Goal: Task Accomplishment & Management: Manage account settings

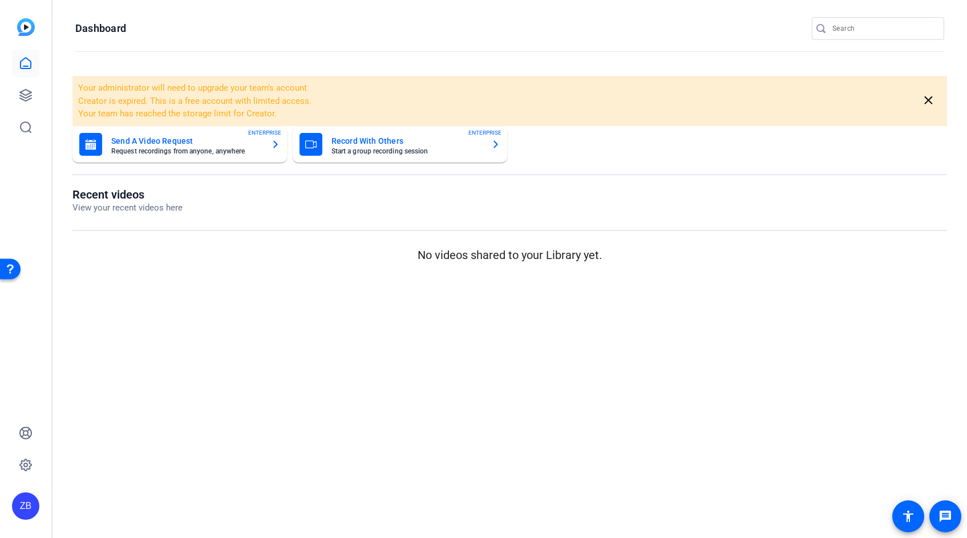
click at [40, 97] on div "ZB" at bounding box center [25, 269] width 51 height 538
click at [19, 94] on icon at bounding box center [26, 95] width 14 height 14
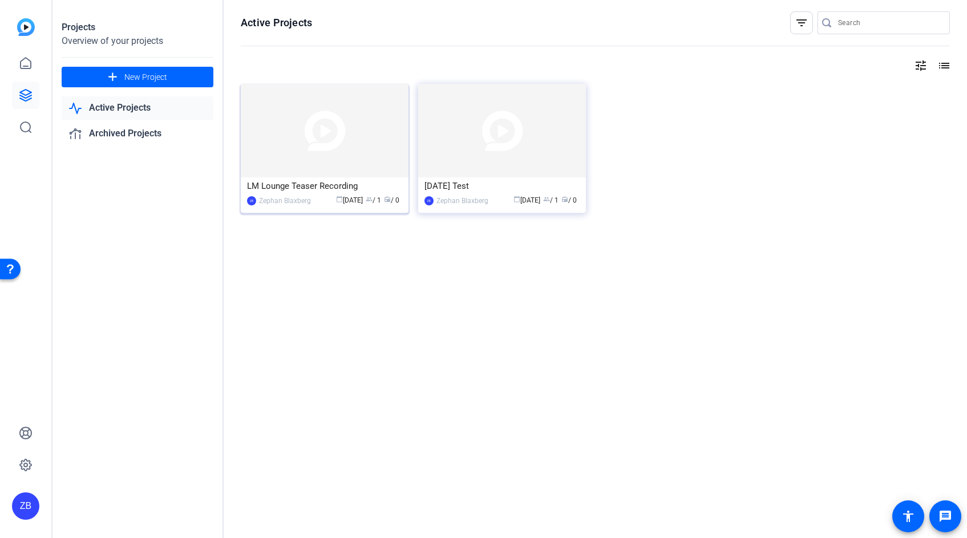
click at [309, 184] on div "LM Lounge Teaser Recording" at bounding box center [324, 186] width 155 height 17
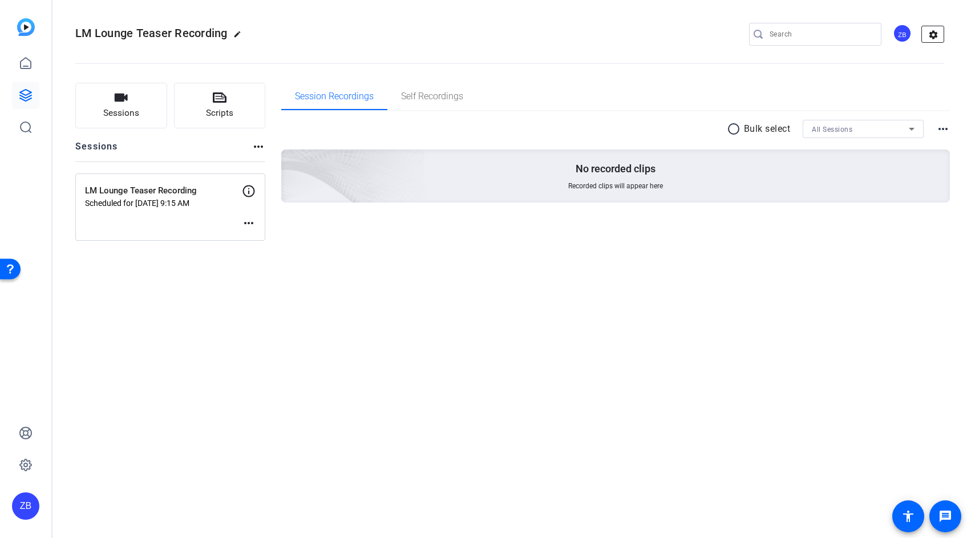
click at [934, 34] on mat-icon "settings" at bounding box center [933, 34] width 23 height 17
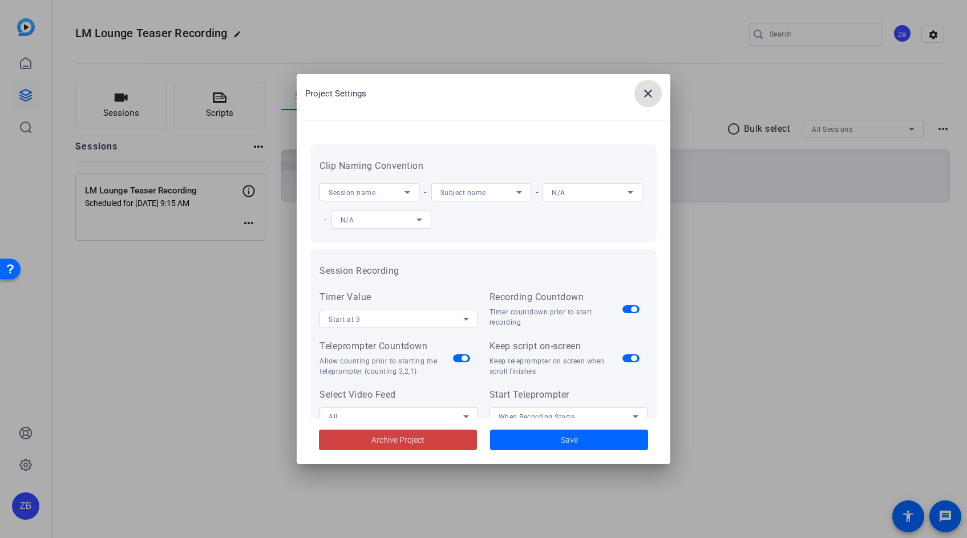
click at [660, 98] on span at bounding box center [648, 93] width 27 height 27
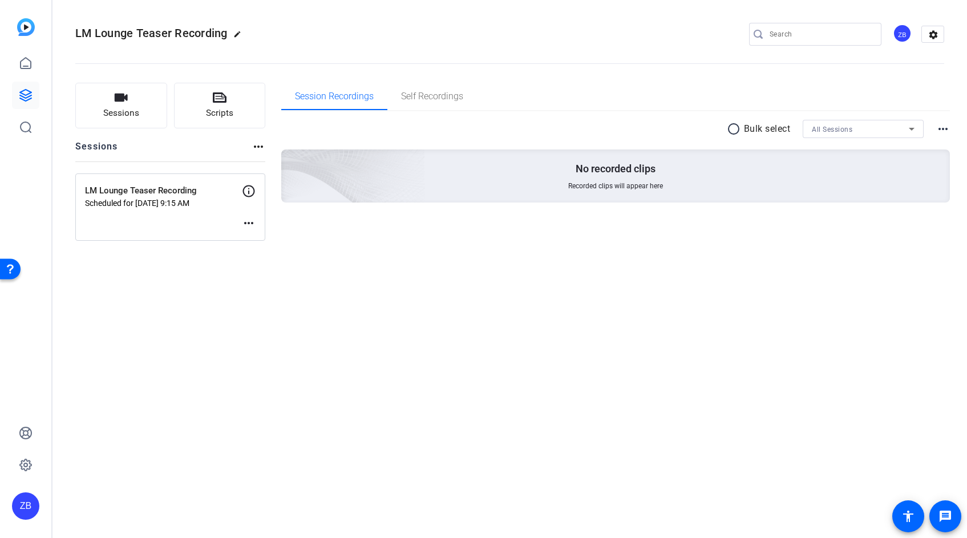
click at [169, 183] on div "LM Lounge Teaser Recording Scheduled for [DATE] 9:15 AM more_horiz" at bounding box center [170, 207] width 190 height 67
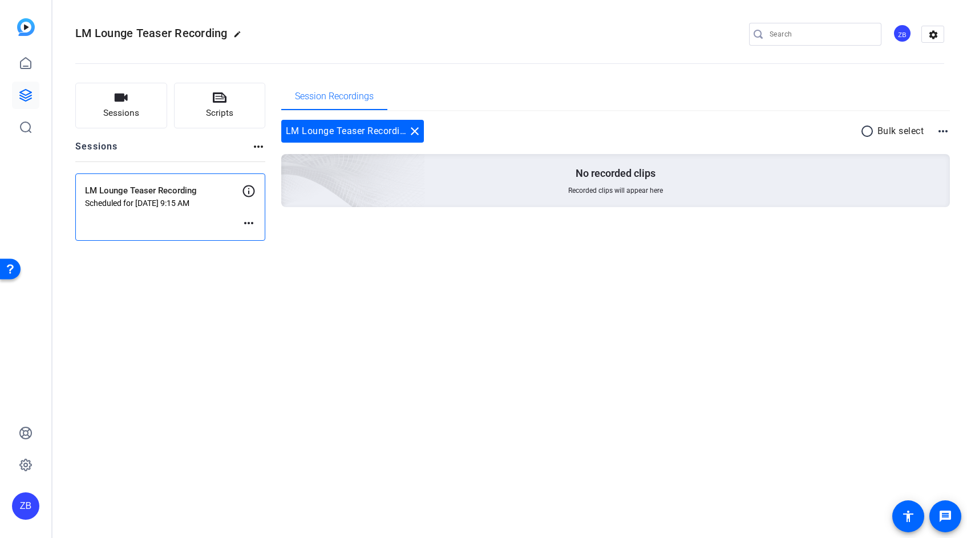
click at [176, 208] on div "LM Lounge Teaser Recording Scheduled for [DATE] 9:15 AM more_horiz" at bounding box center [170, 207] width 190 height 67
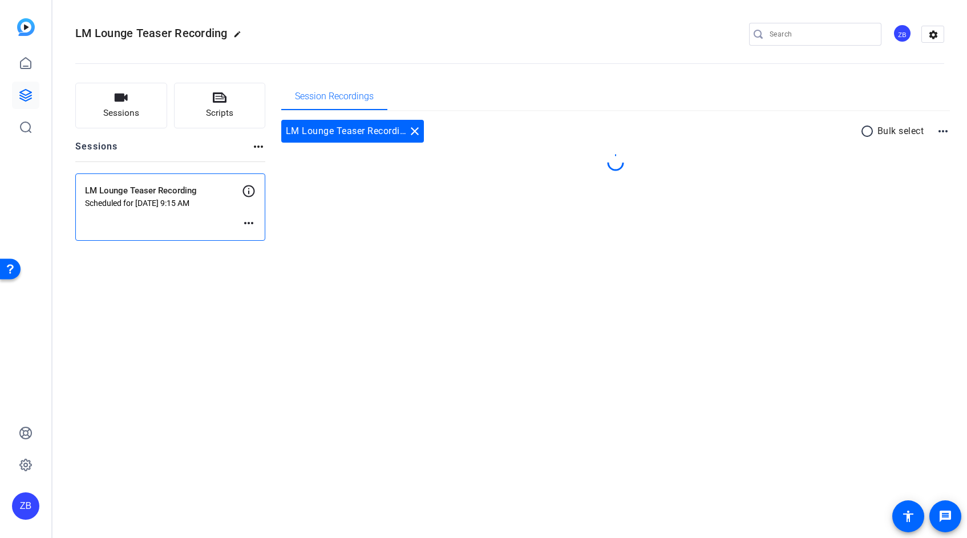
click at [176, 208] on div "LM Lounge Teaser Recording Scheduled for [DATE] 9:15 AM more_horiz" at bounding box center [170, 207] width 190 height 67
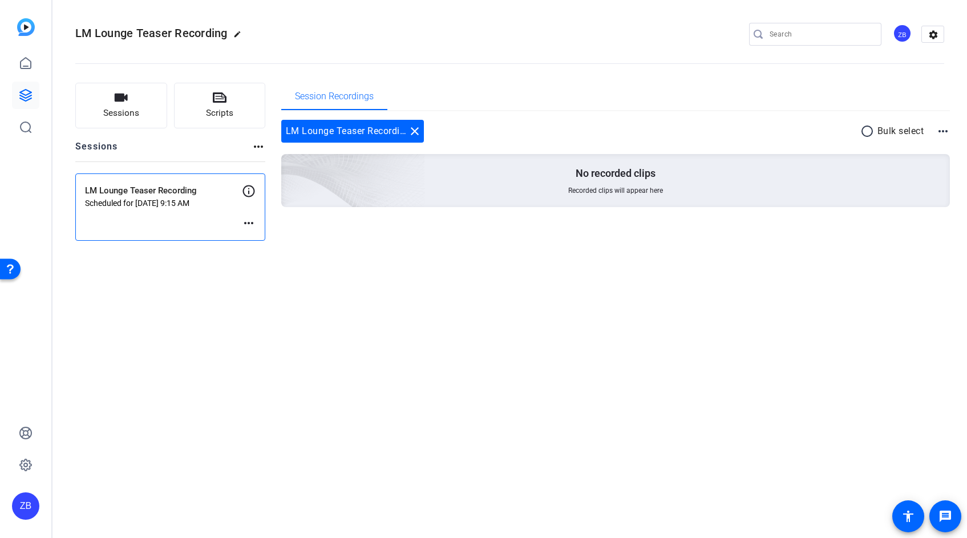
click at [944, 131] on mat-icon "more_horiz" at bounding box center [944, 131] width 14 height 14
click at [922, 280] on div at bounding box center [483, 269] width 967 height 538
click at [124, 108] on span "Sessions" at bounding box center [121, 113] width 36 height 13
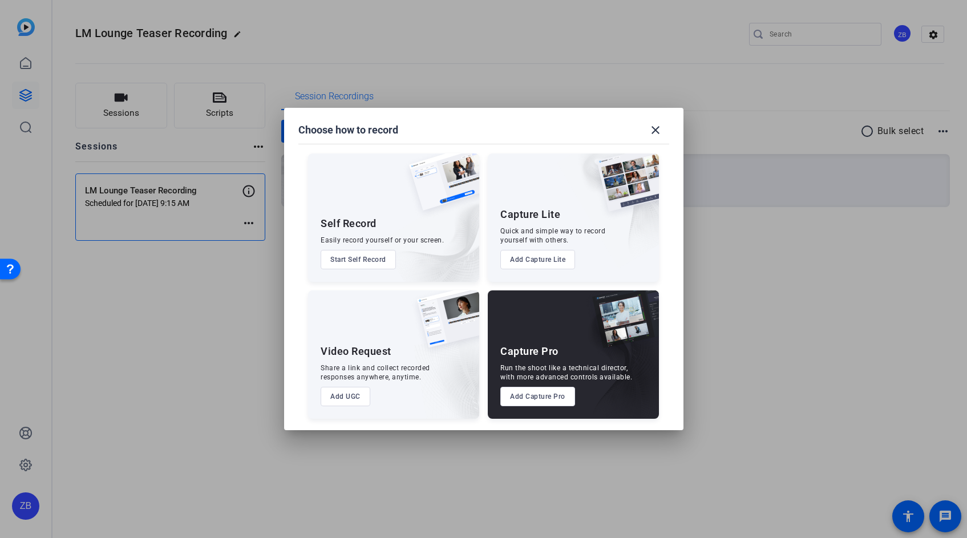
click at [520, 55] on div at bounding box center [483, 269] width 967 height 538
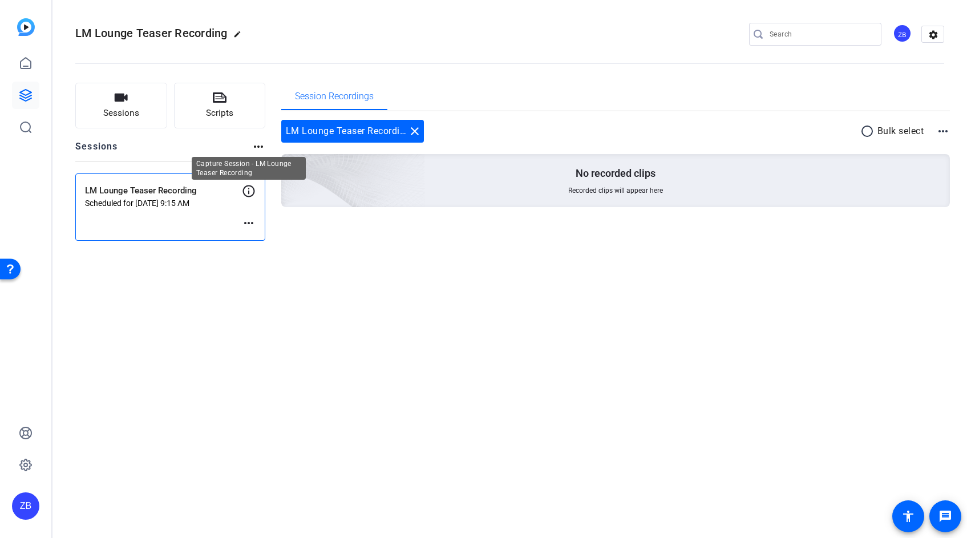
click at [249, 189] on icon at bounding box center [249, 191] width 12 height 12
click at [251, 192] on icon at bounding box center [249, 191] width 14 height 14
click at [183, 212] on div "LM Lounge Teaser Recording Scheduled for [DATE] 9:15 AM more_horiz" at bounding box center [170, 207] width 190 height 67
click at [248, 224] on mat-icon "more_horiz" at bounding box center [249, 223] width 14 height 14
click at [275, 240] on span "Edit Session" at bounding box center [277, 240] width 52 height 14
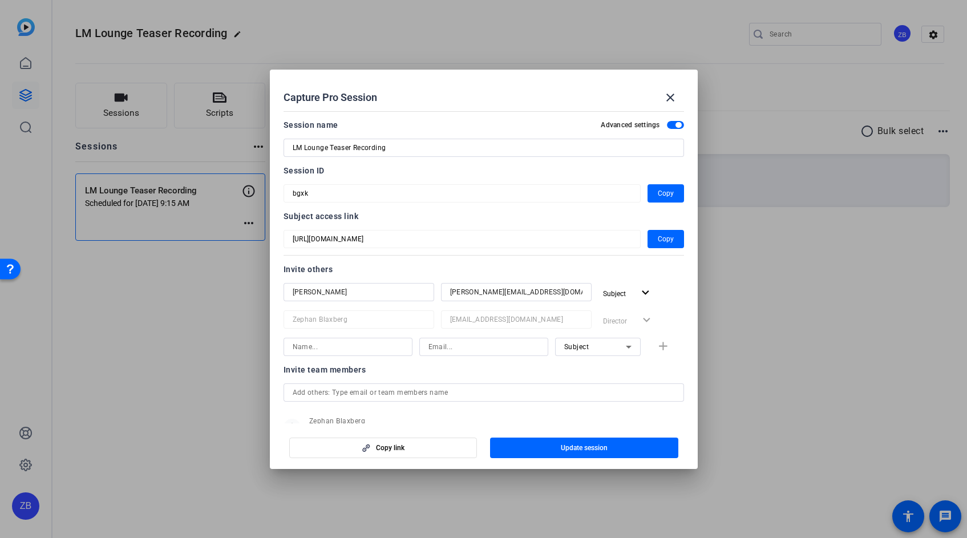
click at [368, 348] on input at bounding box center [348, 347] width 111 height 14
type input "[PERSON_NAME]"
click at [478, 346] on input at bounding box center [484, 347] width 111 height 14
paste input "[PERSON_NAME][EMAIL_ADDRESS][PERSON_NAME][DOMAIN_NAME]"
drag, startPoint x: 475, startPoint y: 348, endPoint x: 497, endPoint y: 349, distance: 21.2
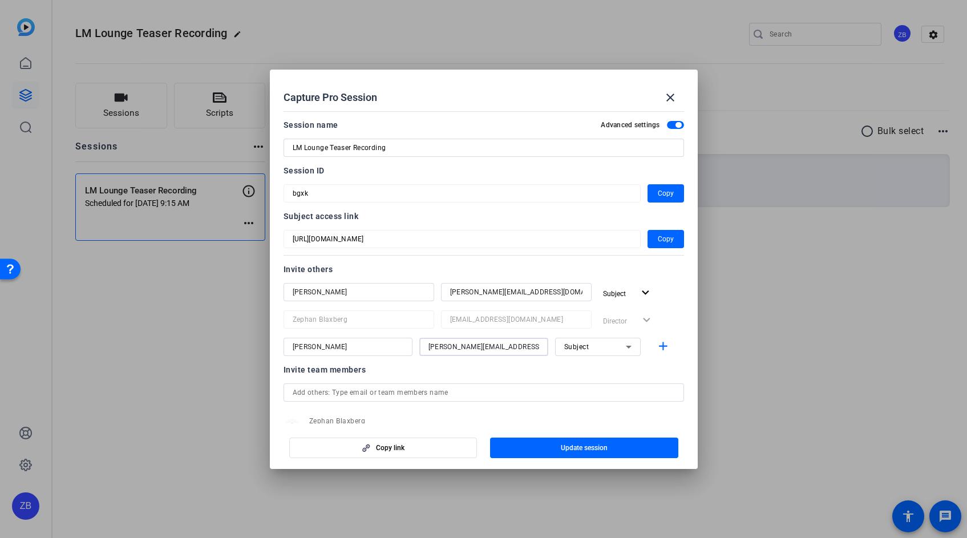
click at [394, 347] on div "[PERSON_NAME] [PERSON_NAME][EMAIL_ADDRESS][PERSON_NAME][DOMAIN_NAME] Subject add" at bounding box center [484, 347] width 401 height 18
type input "[PERSON_NAME][EMAIL_ADDRESS][PERSON_NAME][DOMAIN_NAME]"
click at [580, 349] on span "Subject" at bounding box center [576, 347] width 25 height 8
click at [580, 382] on span "Watcher" at bounding box center [571, 388] width 27 height 14
click at [584, 373] on div "Invite team members" at bounding box center [484, 370] width 401 height 14
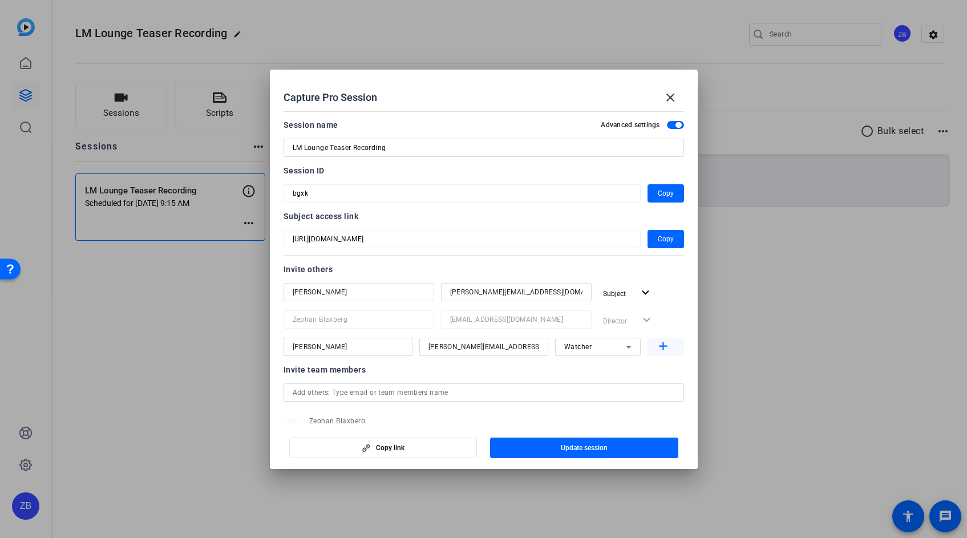
click at [656, 349] on mat-icon "add" at bounding box center [663, 347] width 14 height 14
click at [376, 374] on input at bounding box center [348, 375] width 111 height 14
type input "[PERSON_NAME]"
paste input "[PERSON_NAME][EMAIL_ADDRESS][DOMAIN_NAME]"
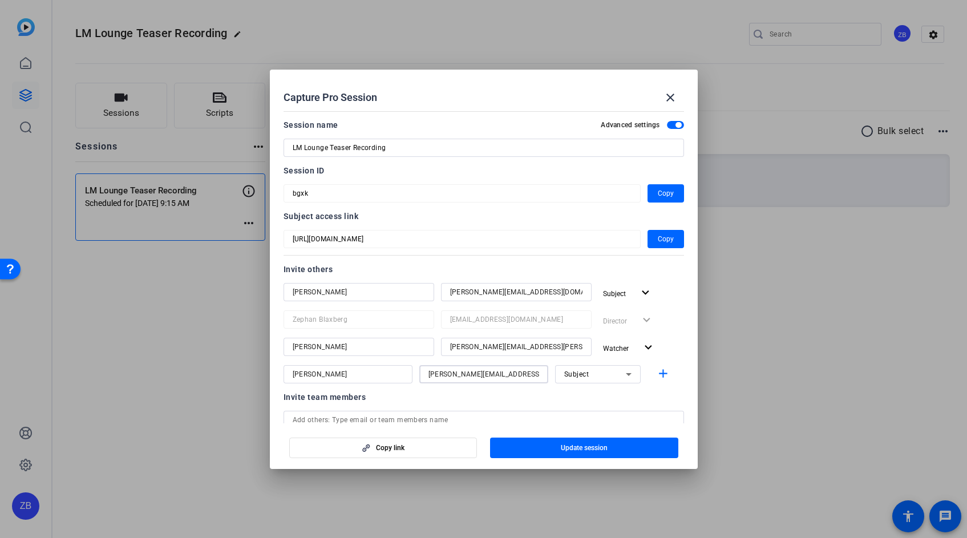
type input "[PERSON_NAME][EMAIL_ADDRESS][DOMAIN_NAME]"
click at [614, 394] on div at bounding box center [598, 390] width 86 height 13
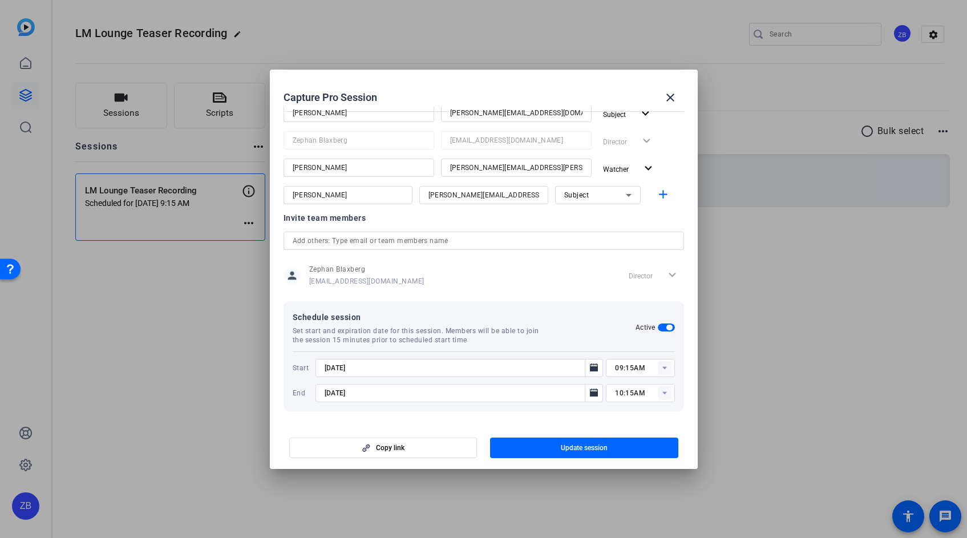
scroll to position [180, 0]
click at [639, 444] on span "button" at bounding box center [584, 447] width 188 height 27
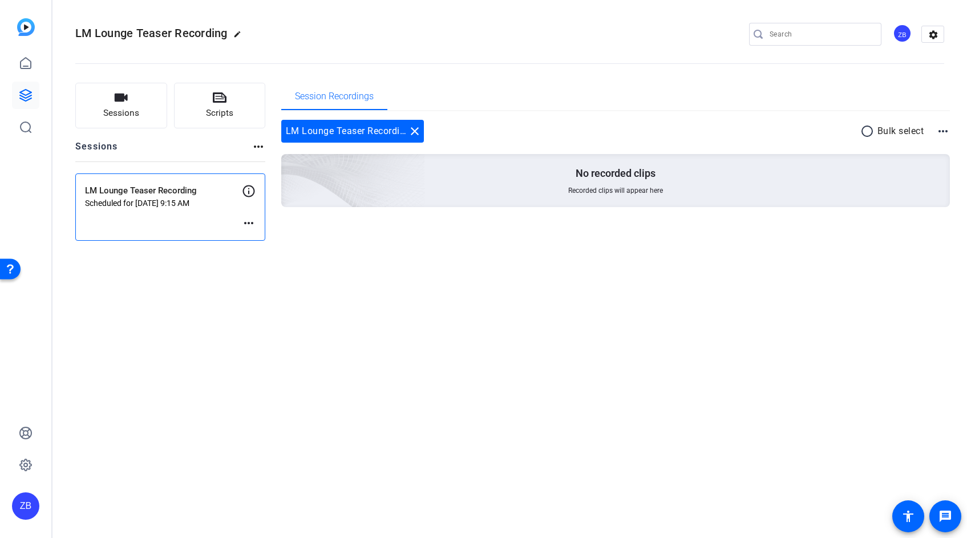
click at [250, 223] on mat-icon "more_horiz" at bounding box center [249, 223] width 14 height 14
click at [265, 238] on span "Edit Session" at bounding box center [277, 240] width 52 height 14
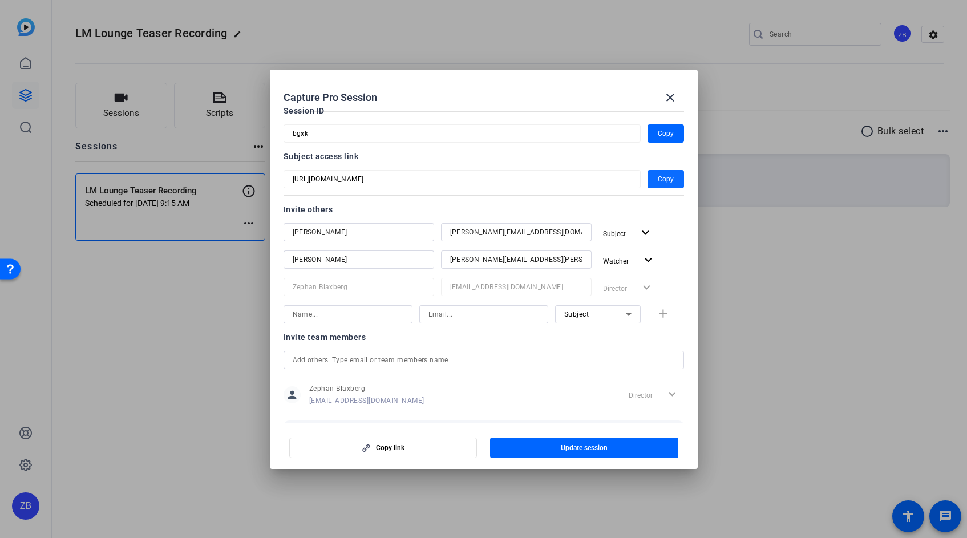
scroll to position [59, 0]
click at [658, 179] on span "Copy" at bounding box center [666, 181] width 16 height 14
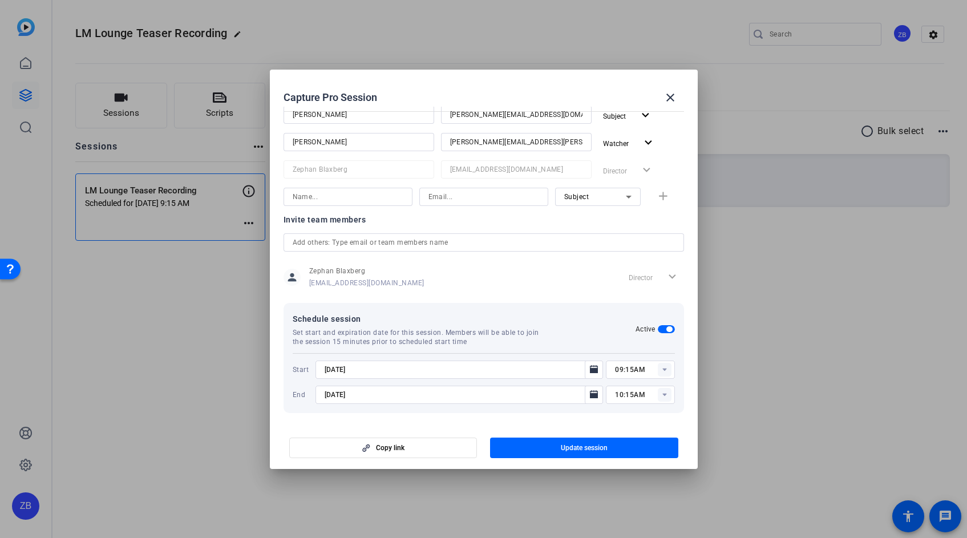
scroll to position [0, 0]
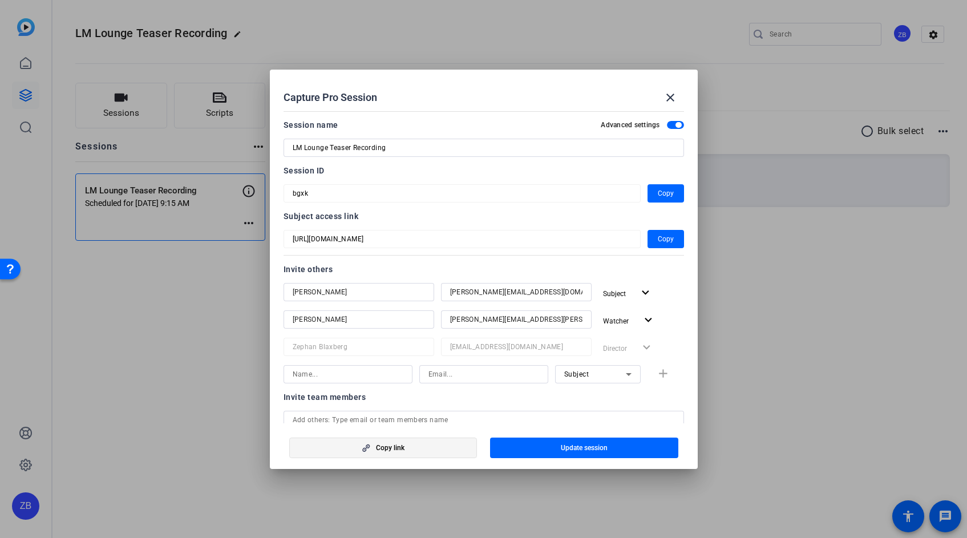
click at [433, 450] on span "button" at bounding box center [383, 447] width 187 height 27
click at [680, 95] on span at bounding box center [670, 97] width 27 height 27
